Goal: Answer question/provide support

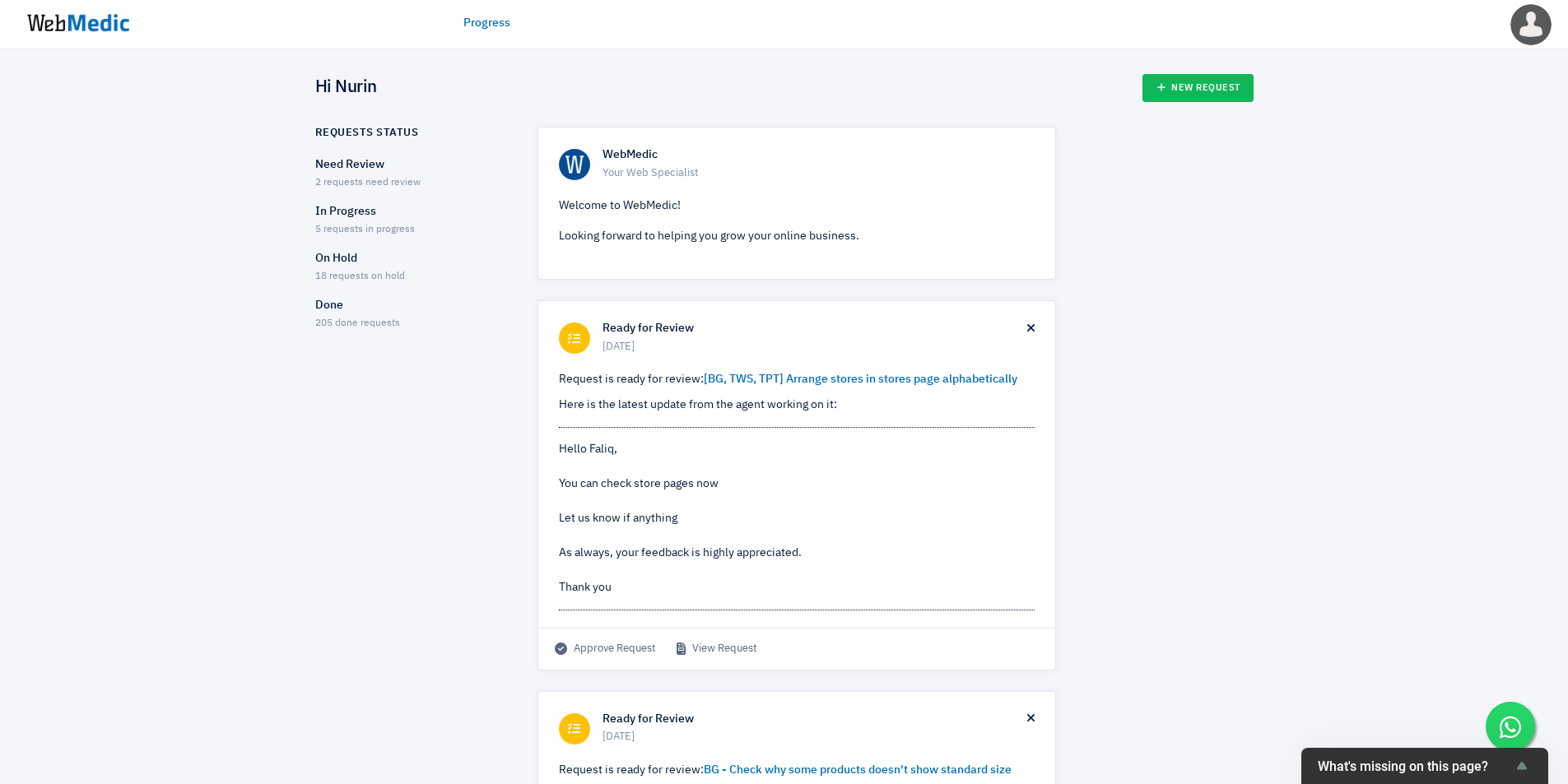
click at [371, 228] on span "5 requests in progress" at bounding box center [365, 230] width 100 height 9
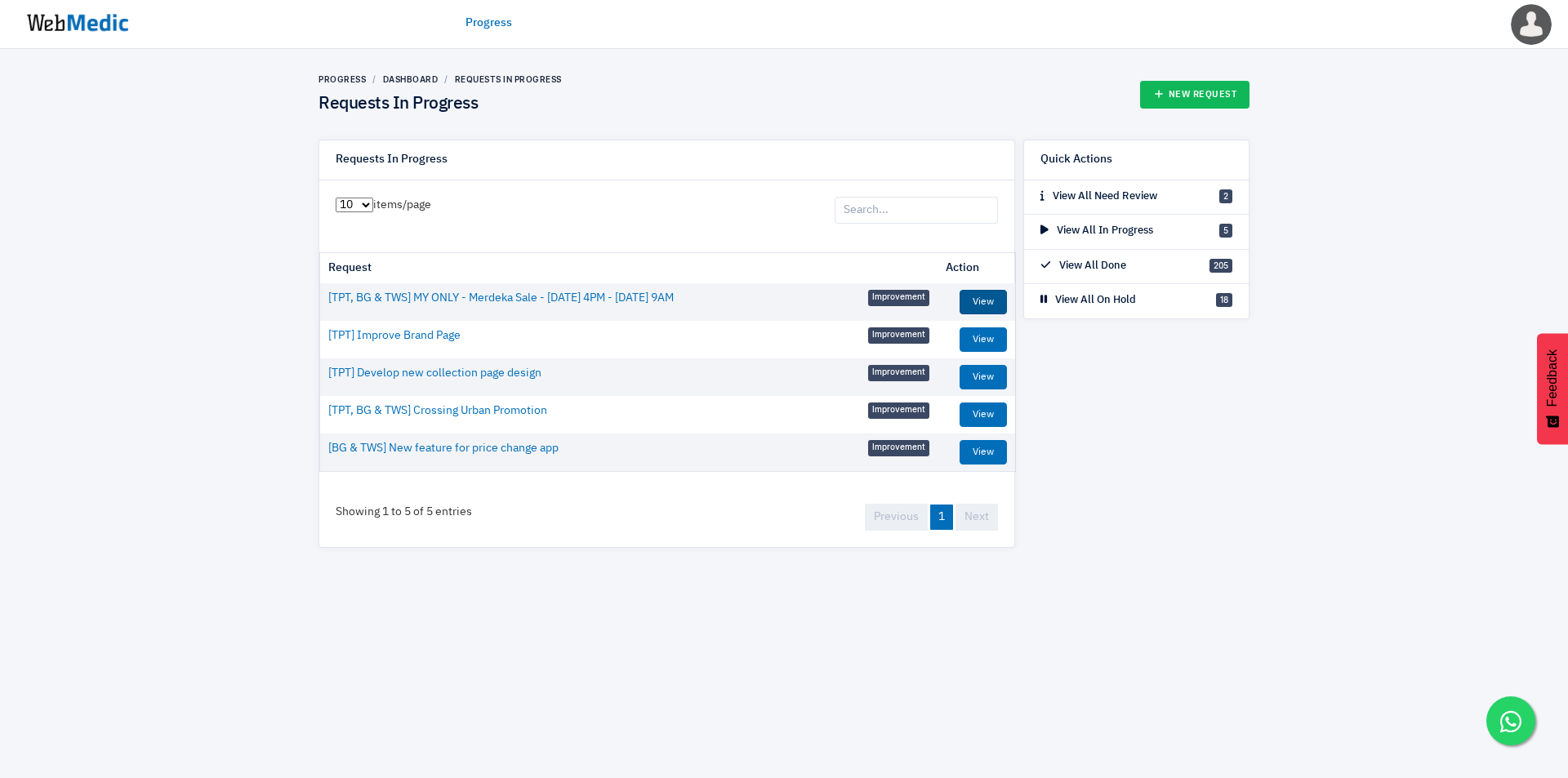
click at [977, 302] on link "View" at bounding box center [982, 302] width 48 height 24
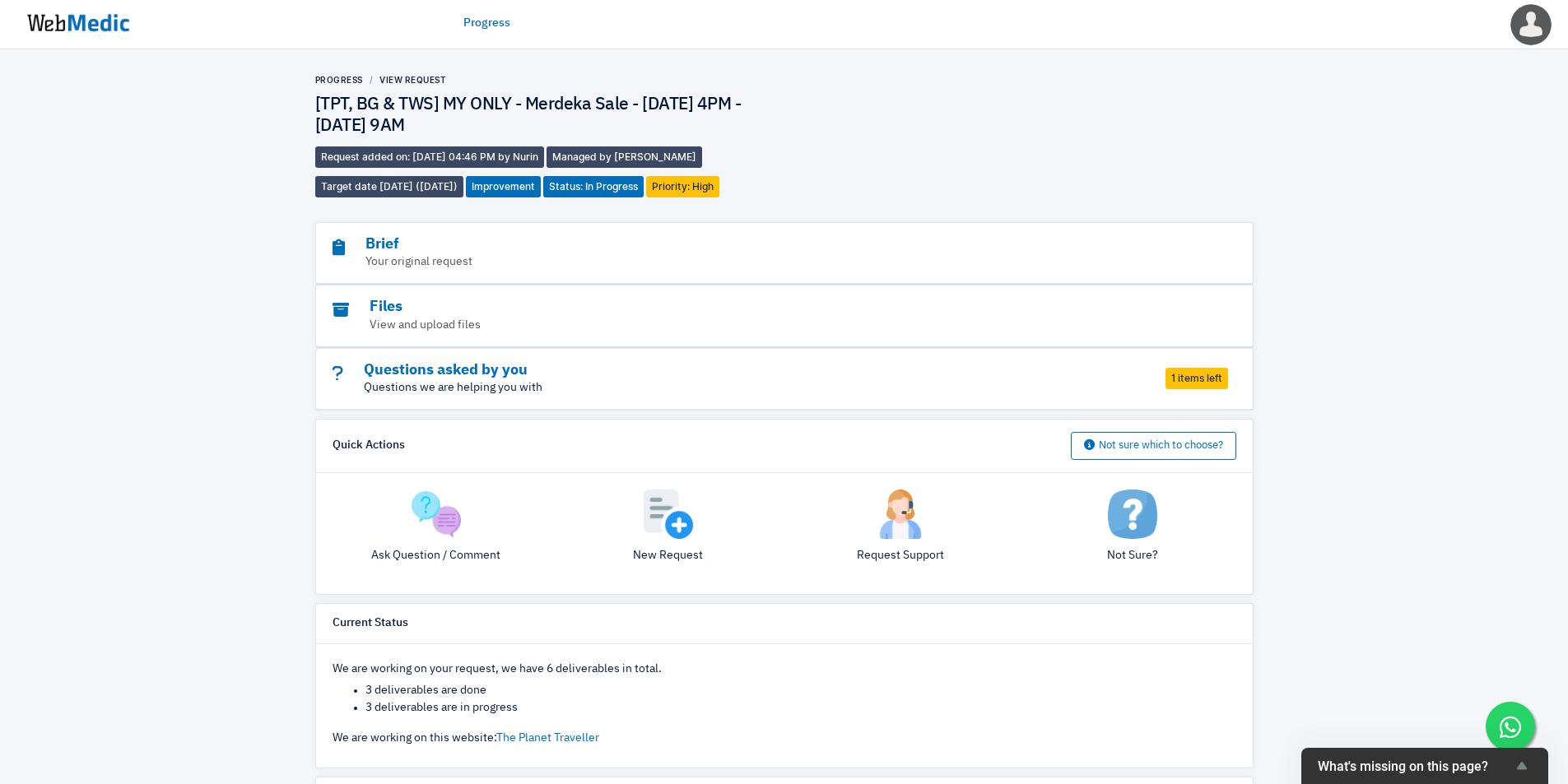
click at [989, 382] on p "Questions we are helping you with" at bounding box center [739, 388] width 813 height 17
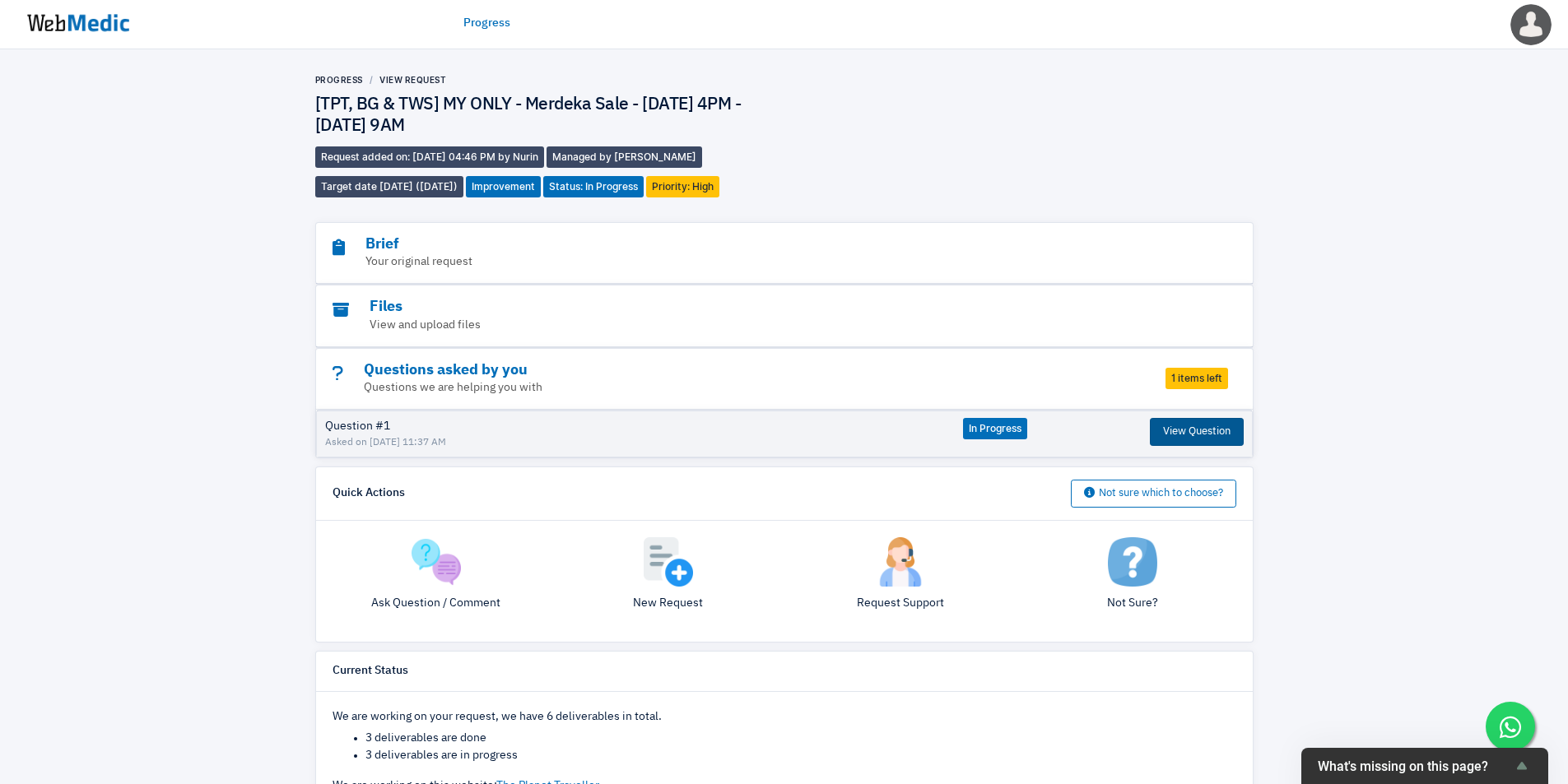
click at [1176, 433] on button "View Question" at bounding box center [1196, 432] width 94 height 28
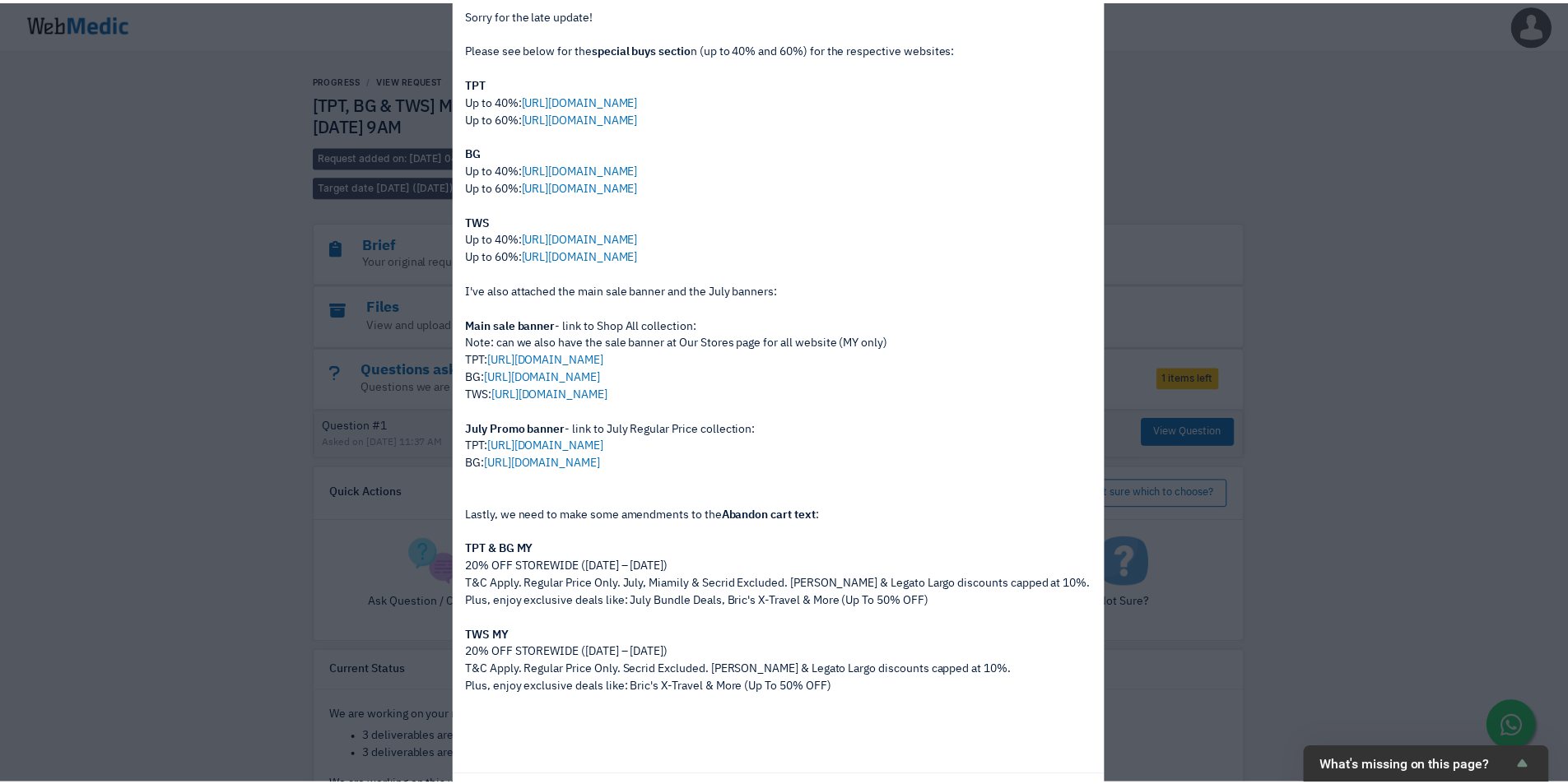
scroll to position [209, 0]
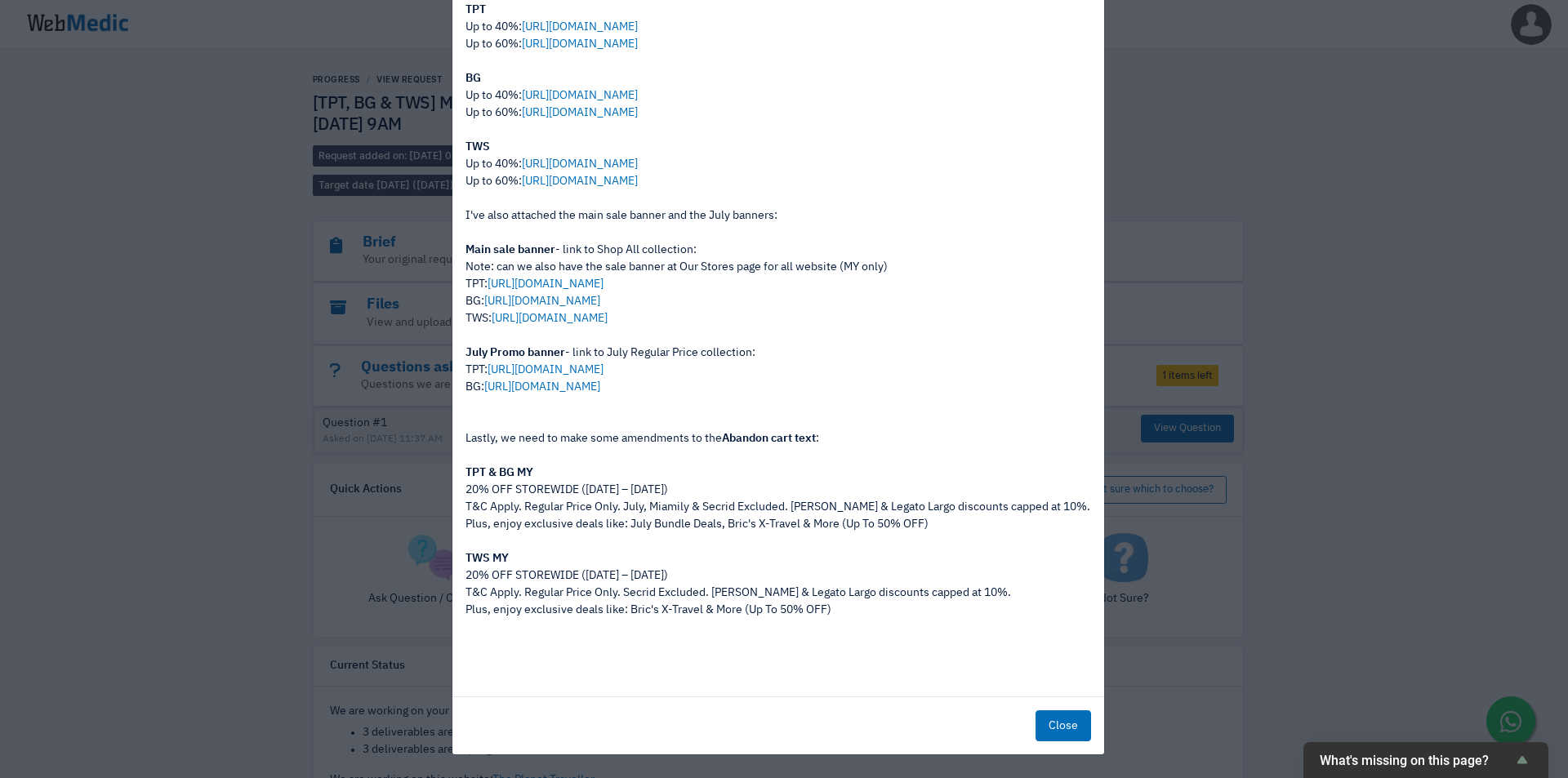
click at [1051, 727] on button "Close" at bounding box center [1063, 726] width 55 height 31
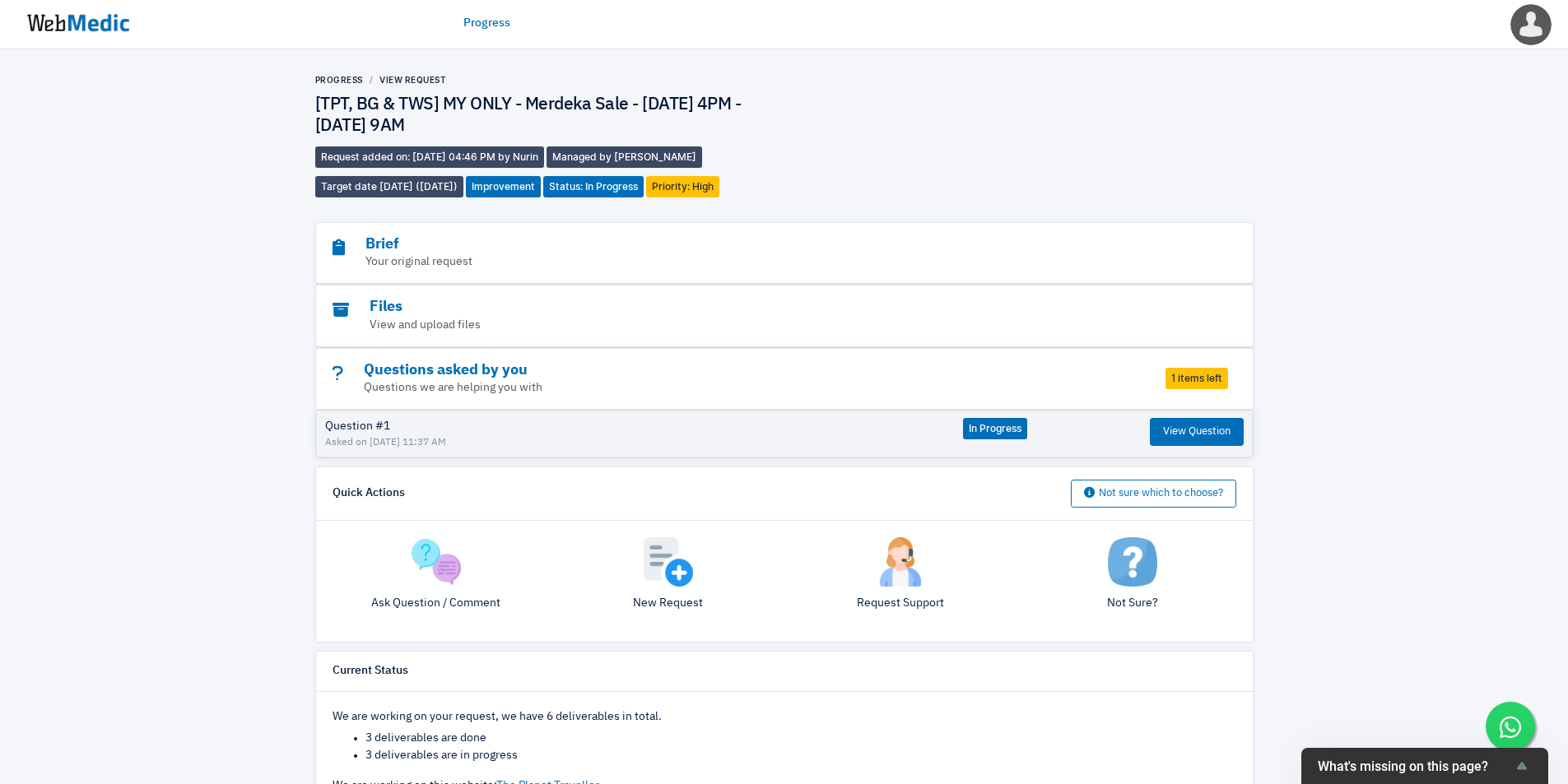
click at [435, 581] on img at bounding box center [436, 562] width 49 height 49
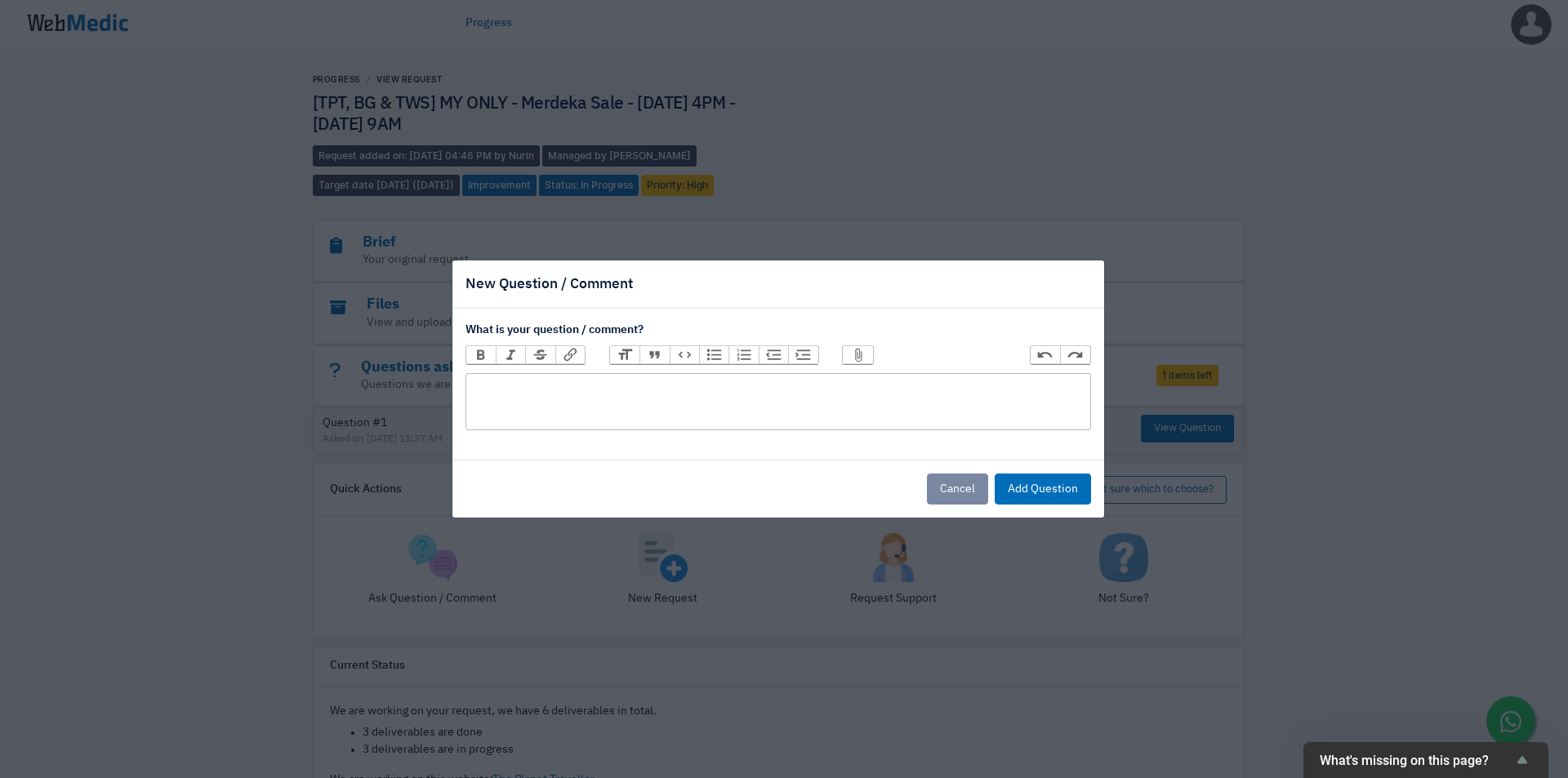
click at [562, 403] on trix-editor at bounding box center [778, 402] width 626 height 57
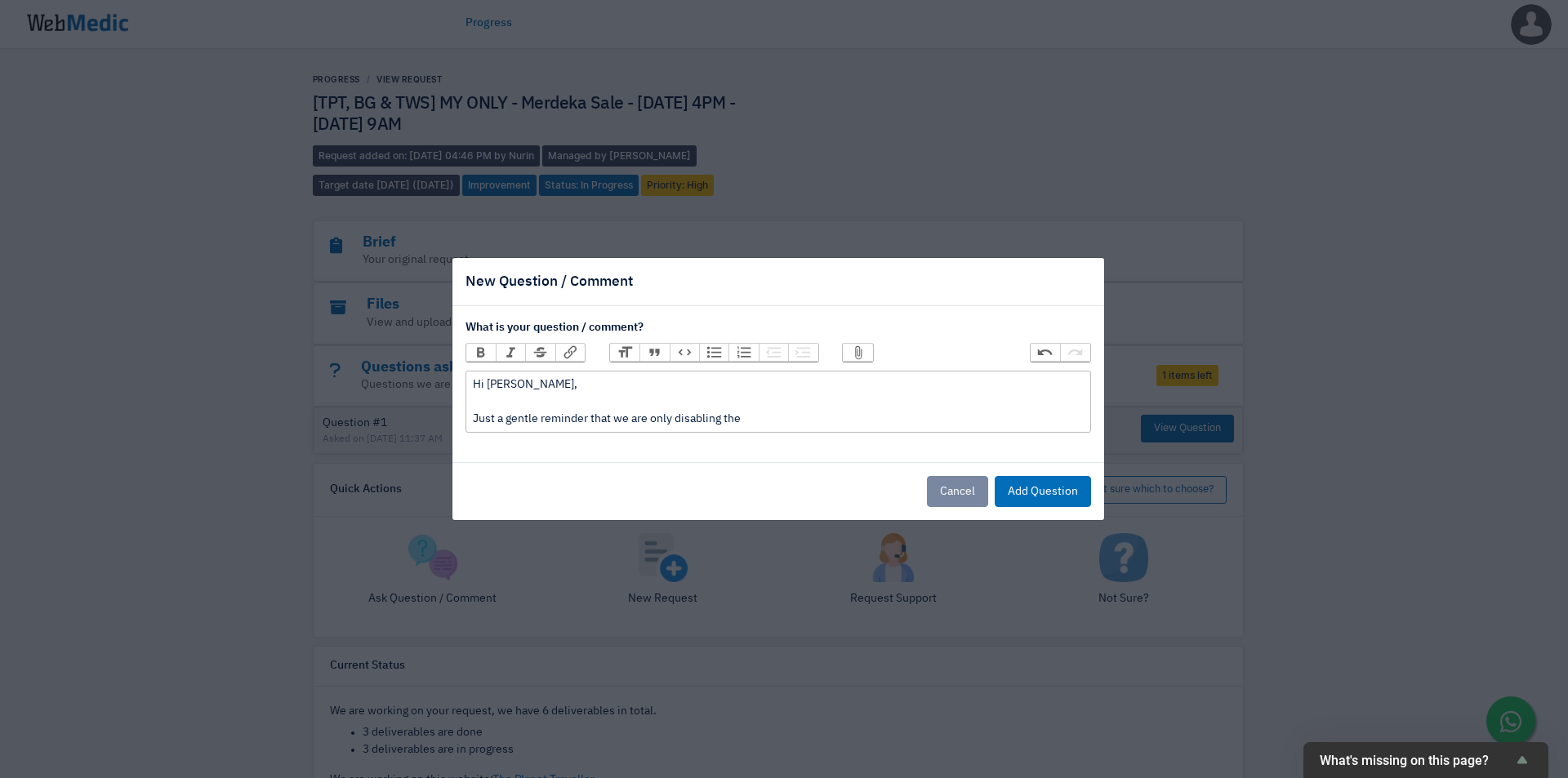
paste trix-editor "<div>Hi [PERSON_NAME],&nbsp;<br><br>Just a gentle reminder that we are only dis…"
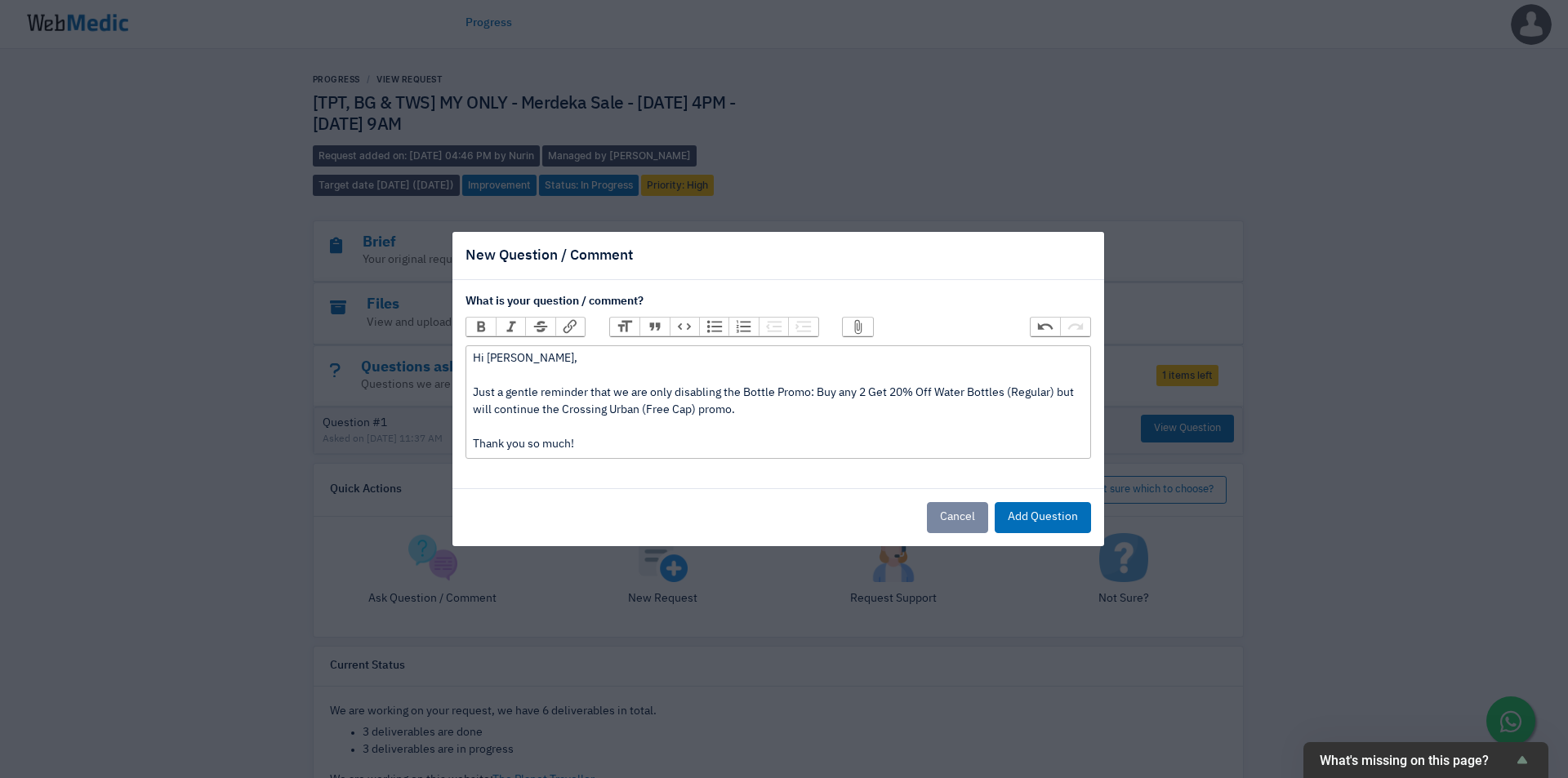
click at [544, 411] on div "Hi [PERSON_NAME], Just a gentle reminder that we are only disabling the Bottle …" at bounding box center [777, 402] width 610 height 103
type trix-editor "<div>Hi [PERSON_NAME],&nbsp;<br><br>Just a gentle reminder that we are only dis…"
click at [801, 413] on div "Hi [PERSON_NAME], Just a gentle reminder that we are only disabling the Bottle …" at bounding box center [777, 402] width 610 height 103
click at [612, 444] on div "Hi [PERSON_NAME], Just a gentle reminder that we are only disabling the Bottle …" at bounding box center [777, 402] width 610 height 103
click at [1076, 514] on button "Add Question" at bounding box center [1042, 517] width 96 height 31
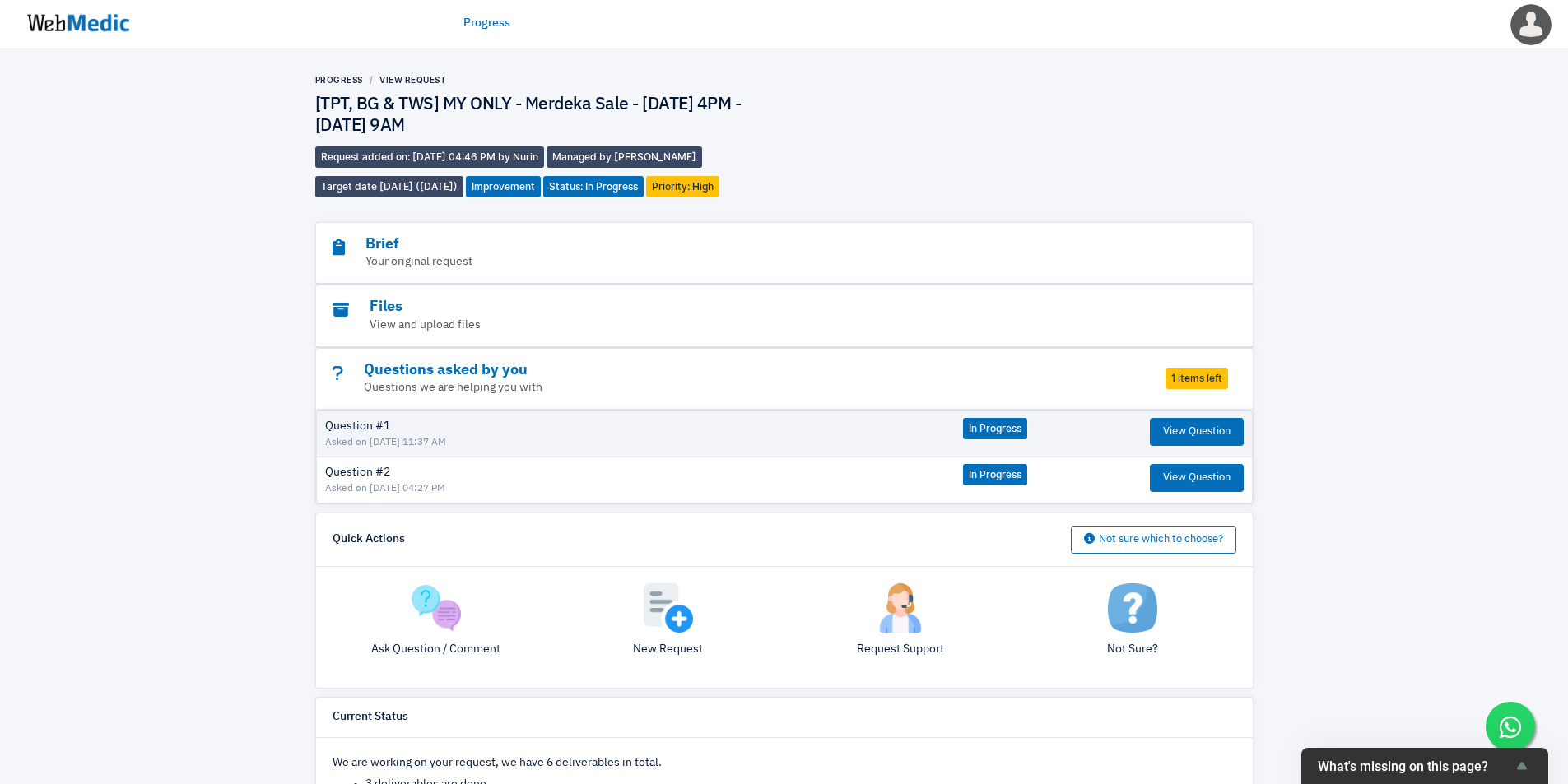
click at [1090, 126] on div "Progress View Request [TPT, BG & TWS] MY ONLY - Merdeka Sale - [DATE] 4PM - [DA…" at bounding box center [784, 136] width 938 height 123
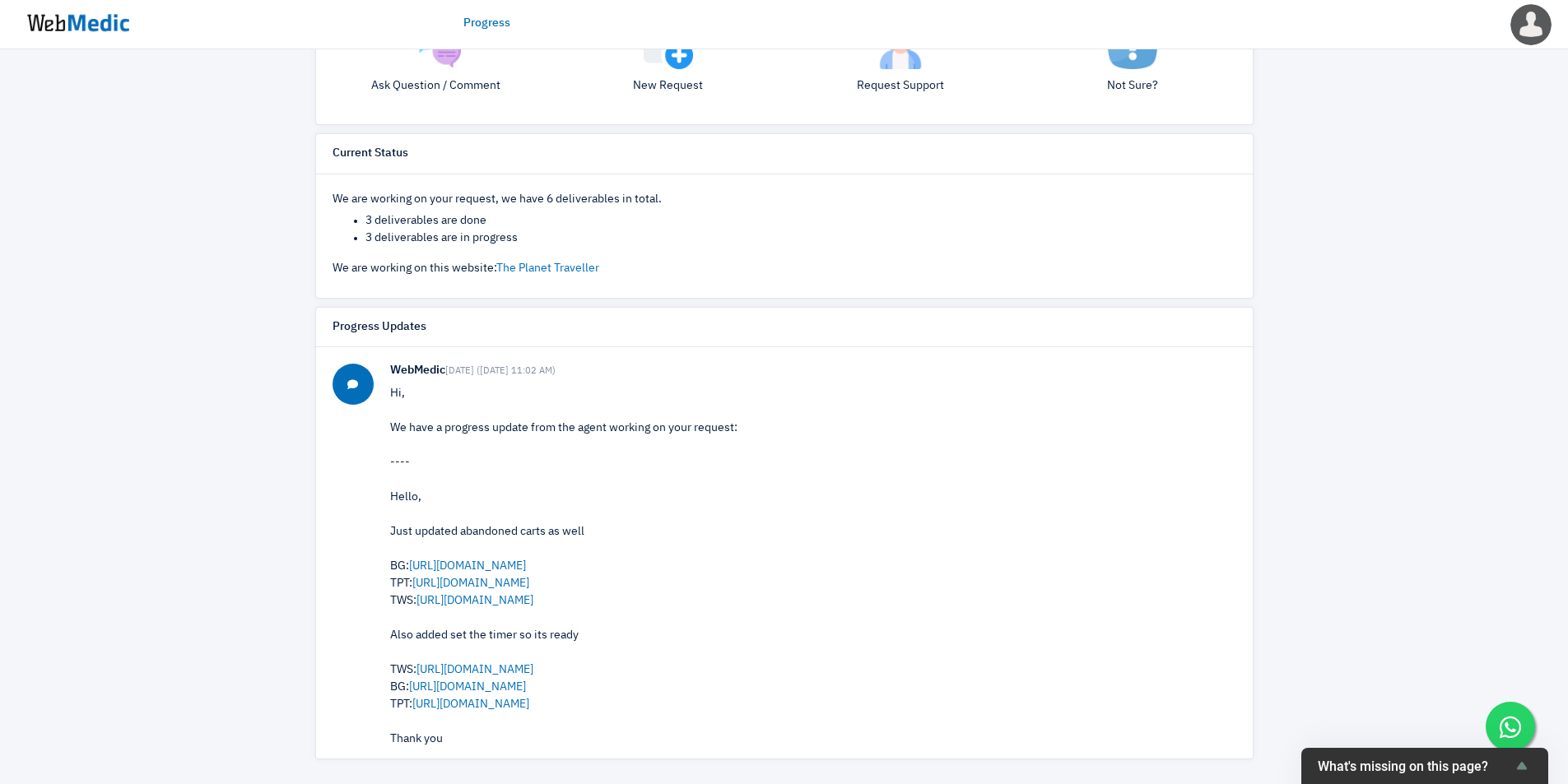
scroll to position [0, 0]
